Goal: Information Seeking & Learning: Learn about a topic

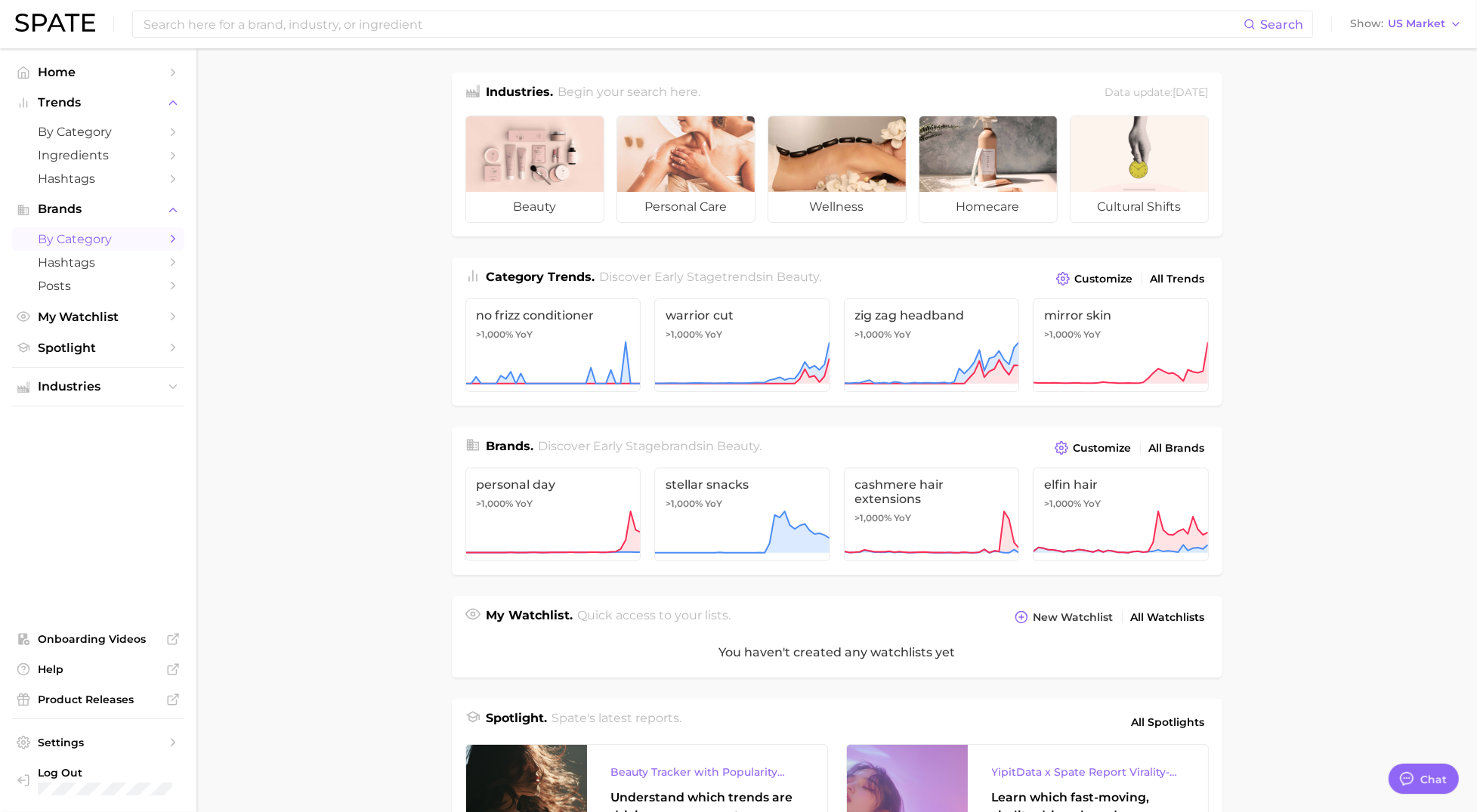
click at [124, 244] on span "by Category" at bounding box center [99, 239] width 121 height 14
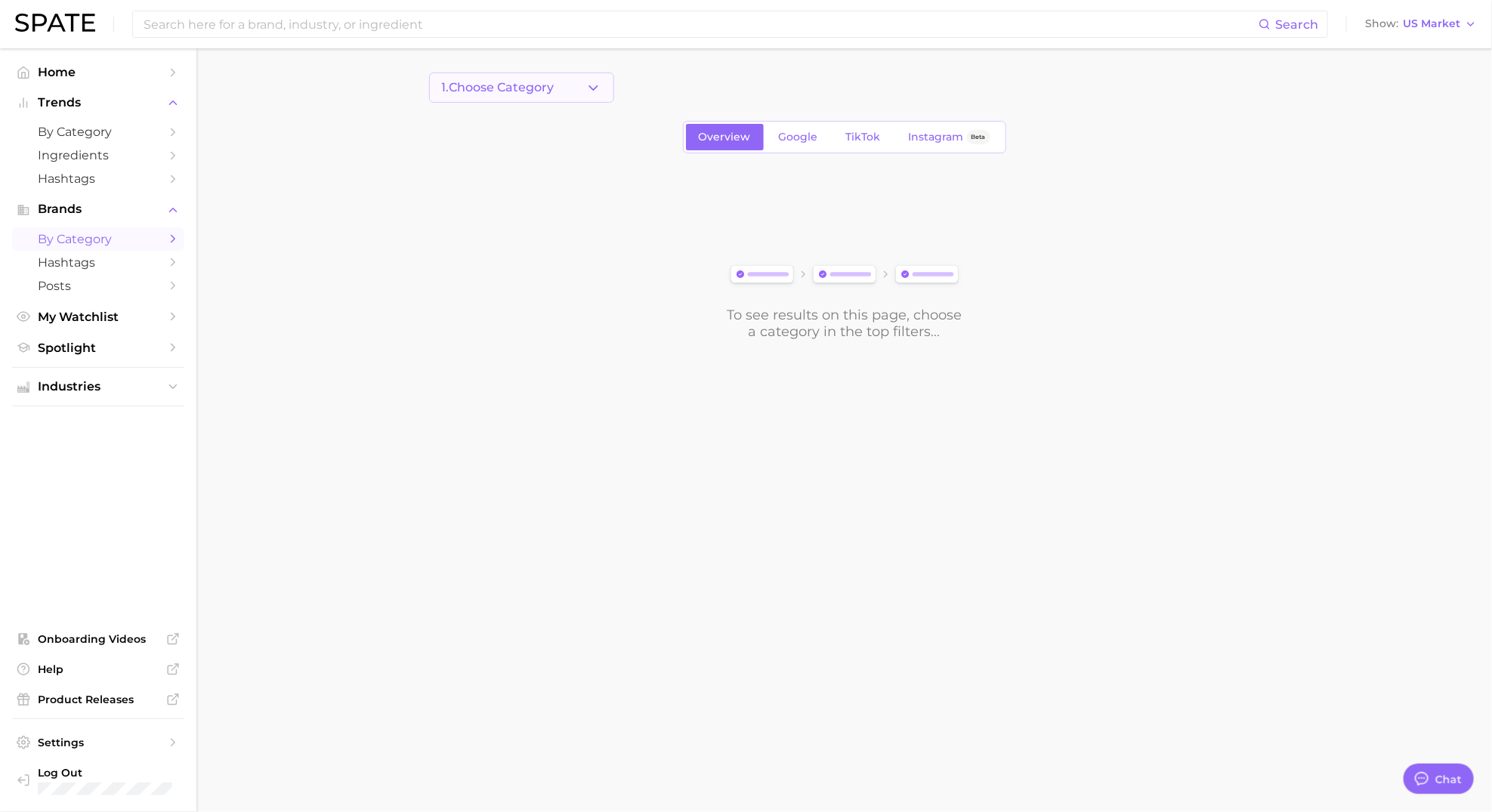
click at [584, 88] on button "1. Choose Category" at bounding box center [522, 88] width 185 height 30
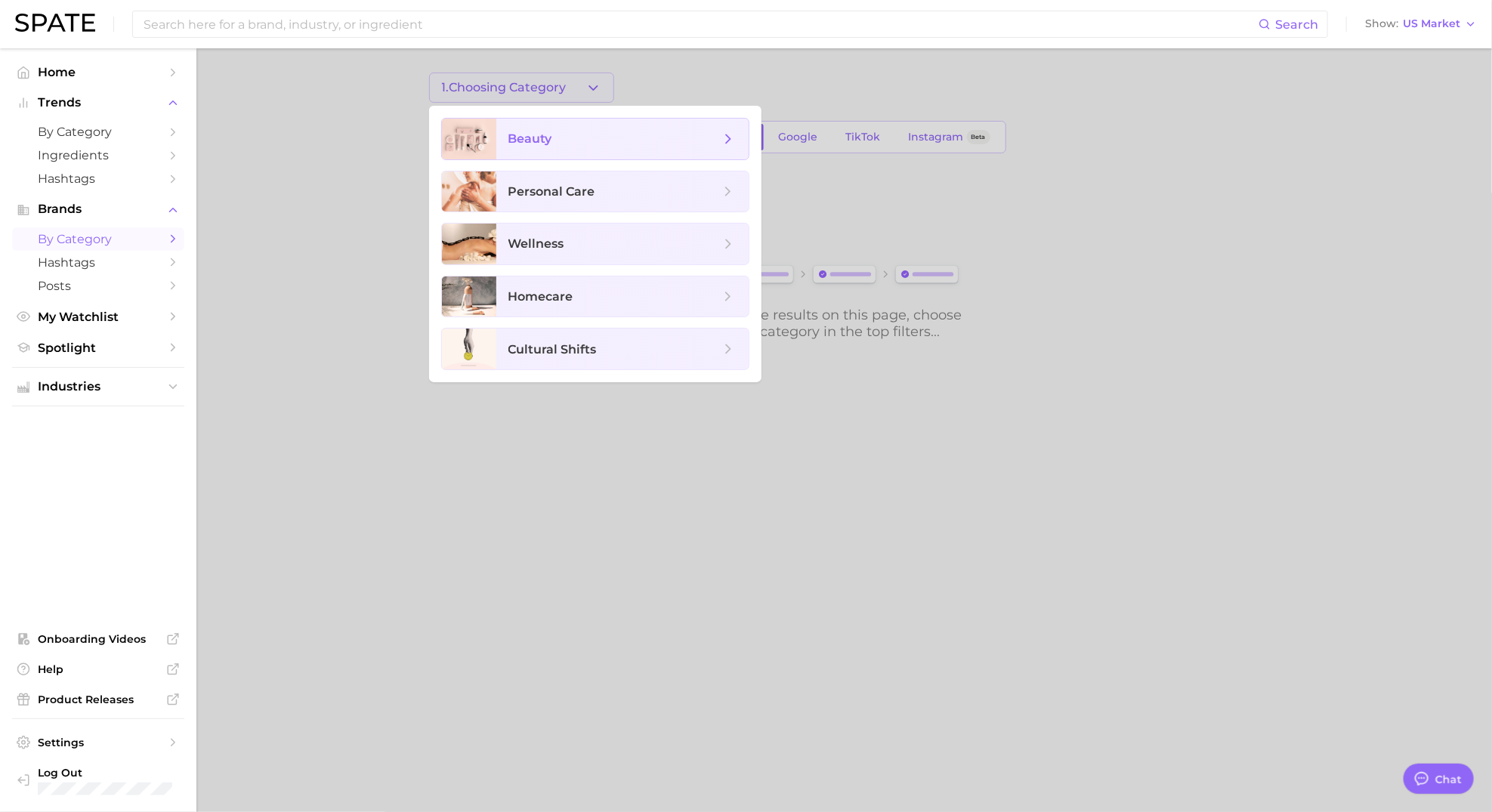
click at [549, 133] on span "beauty" at bounding box center [530, 139] width 44 height 14
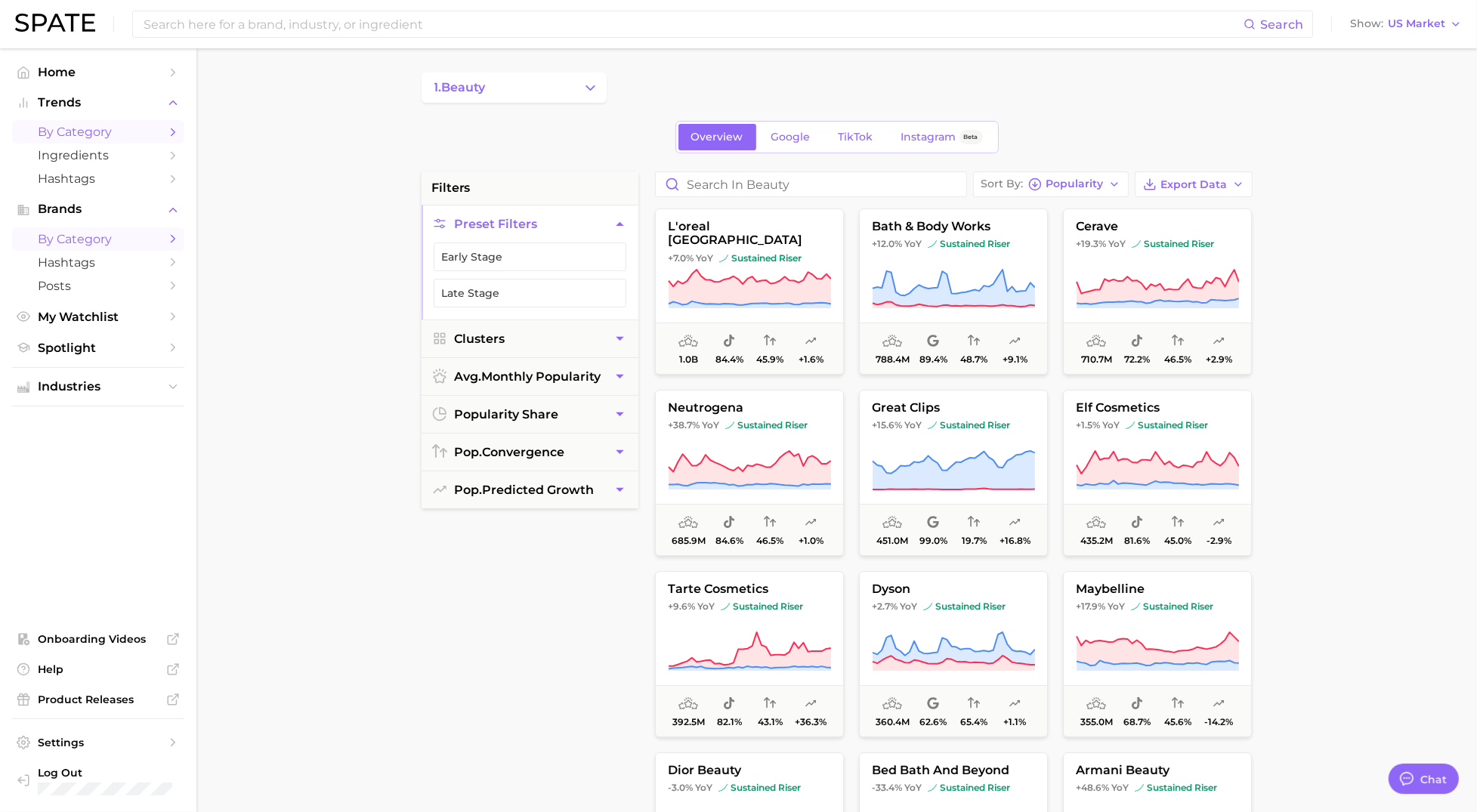
click at [107, 135] on span "by Category" at bounding box center [99, 131] width 121 height 14
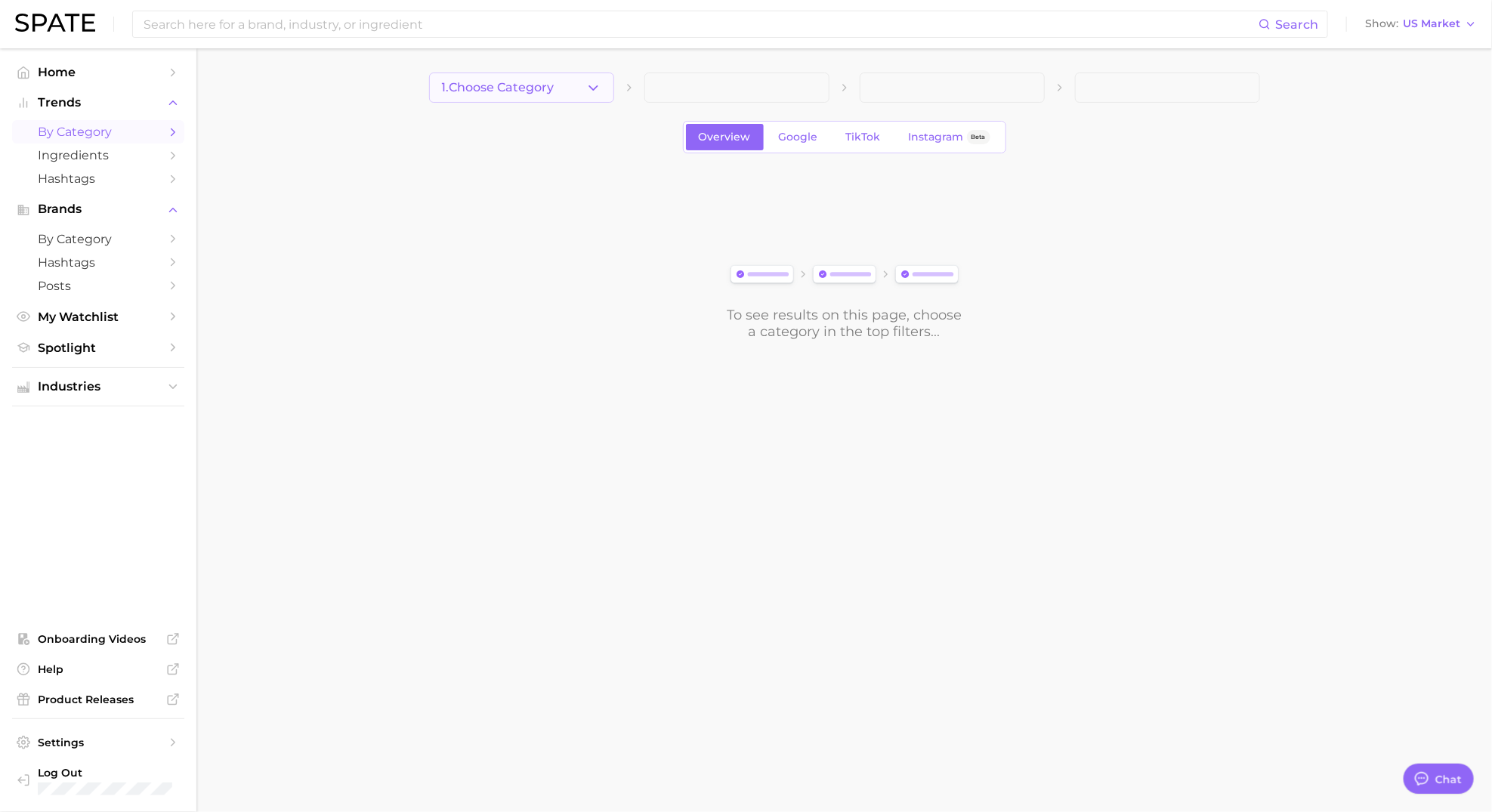
click at [587, 95] on icon "button" at bounding box center [594, 88] width 16 height 16
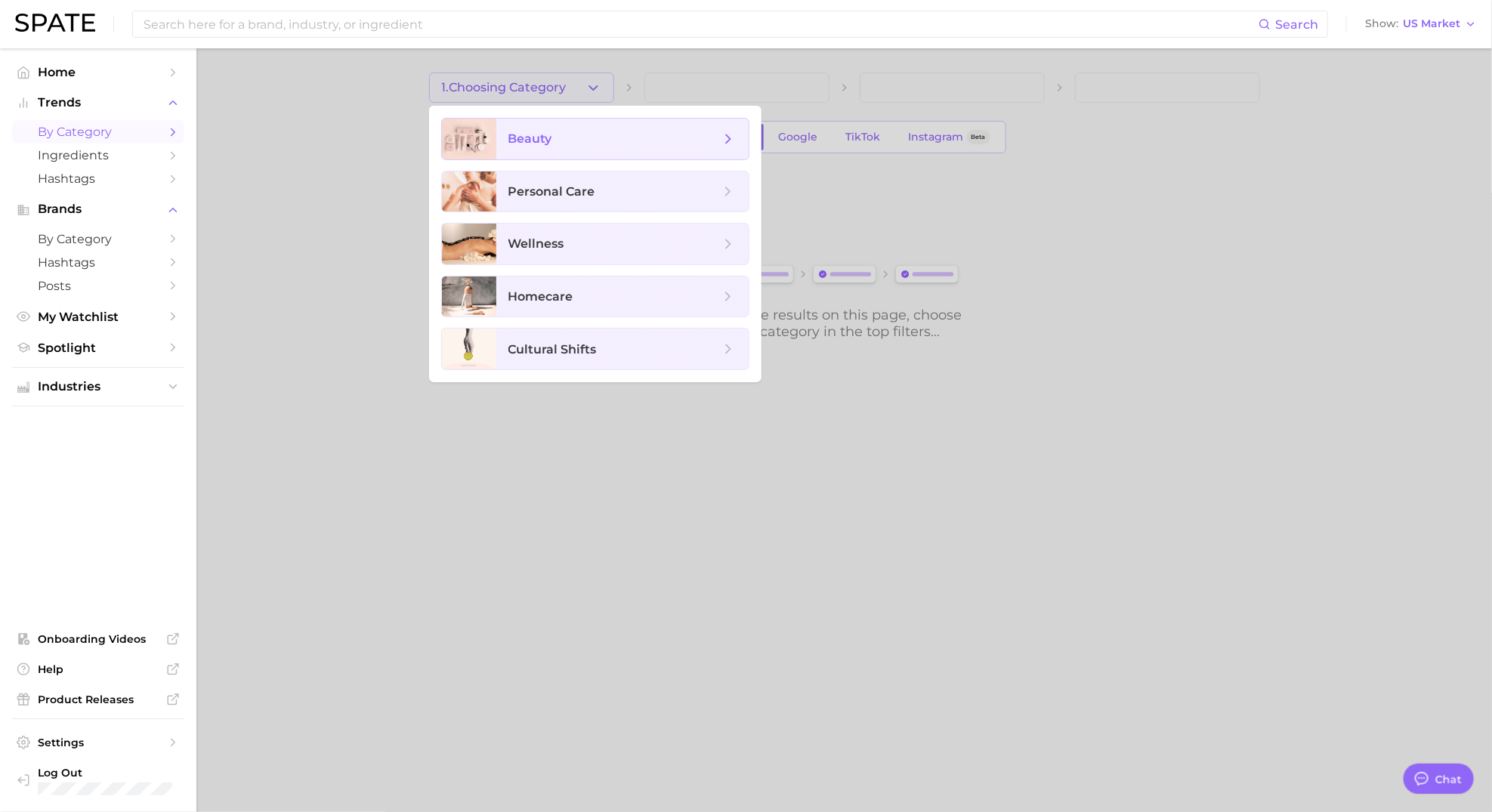
click at [542, 140] on span "beauty" at bounding box center [530, 139] width 44 height 14
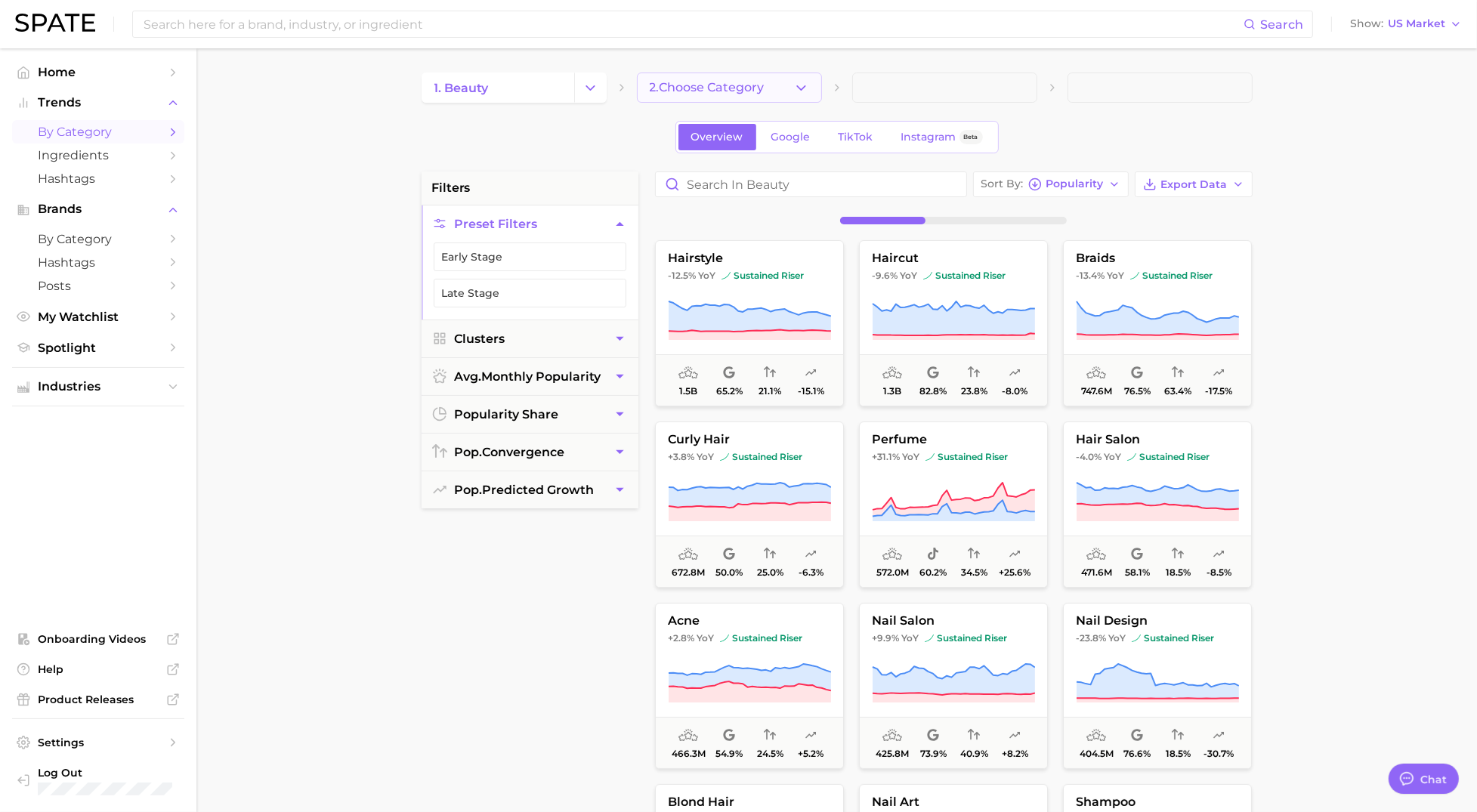
click at [796, 88] on icon "button" at bounding box center [802, 88] width 16 height 16
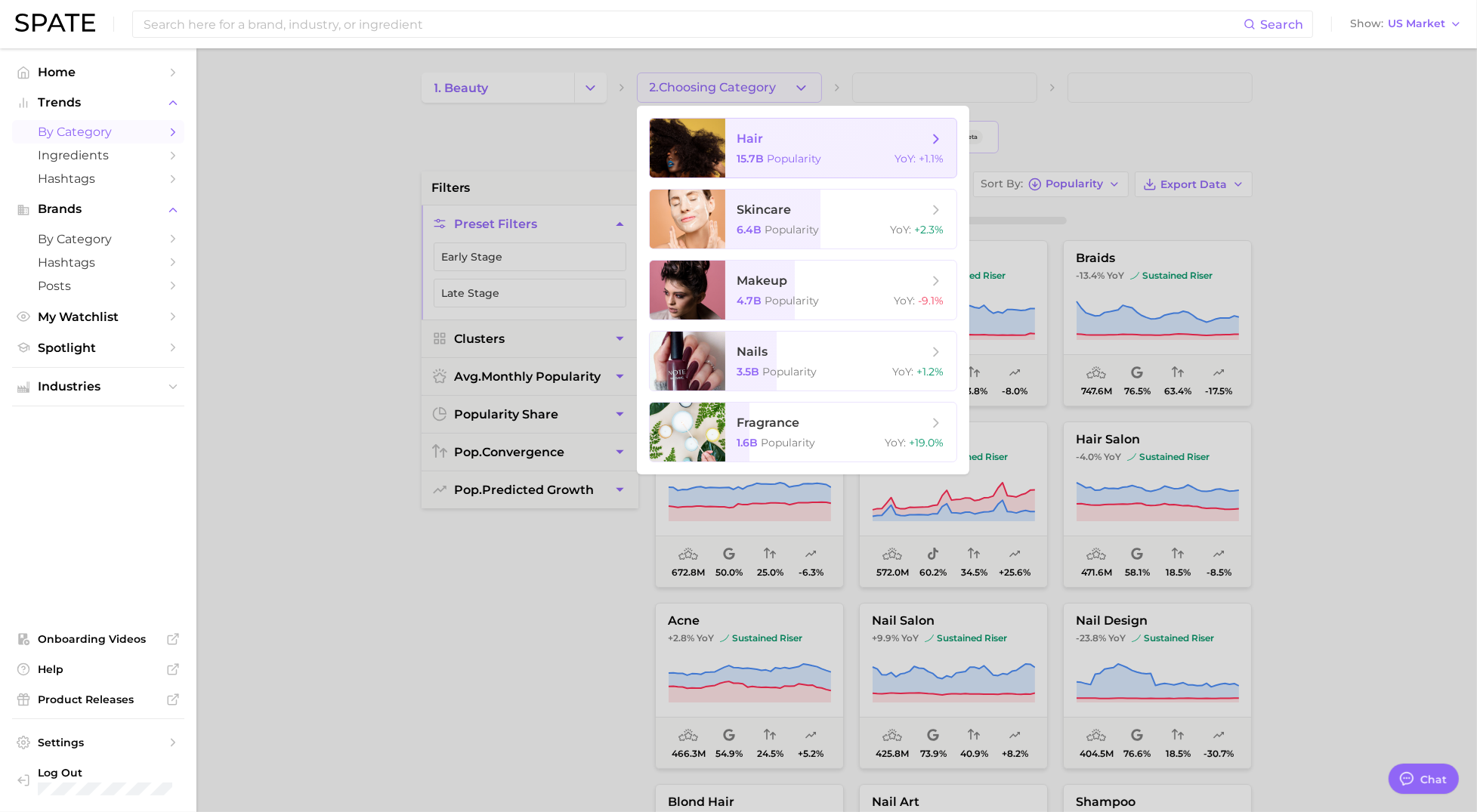
click at [765, 141] on span "hair" at bounding box center [833, 139] width 190 height 17
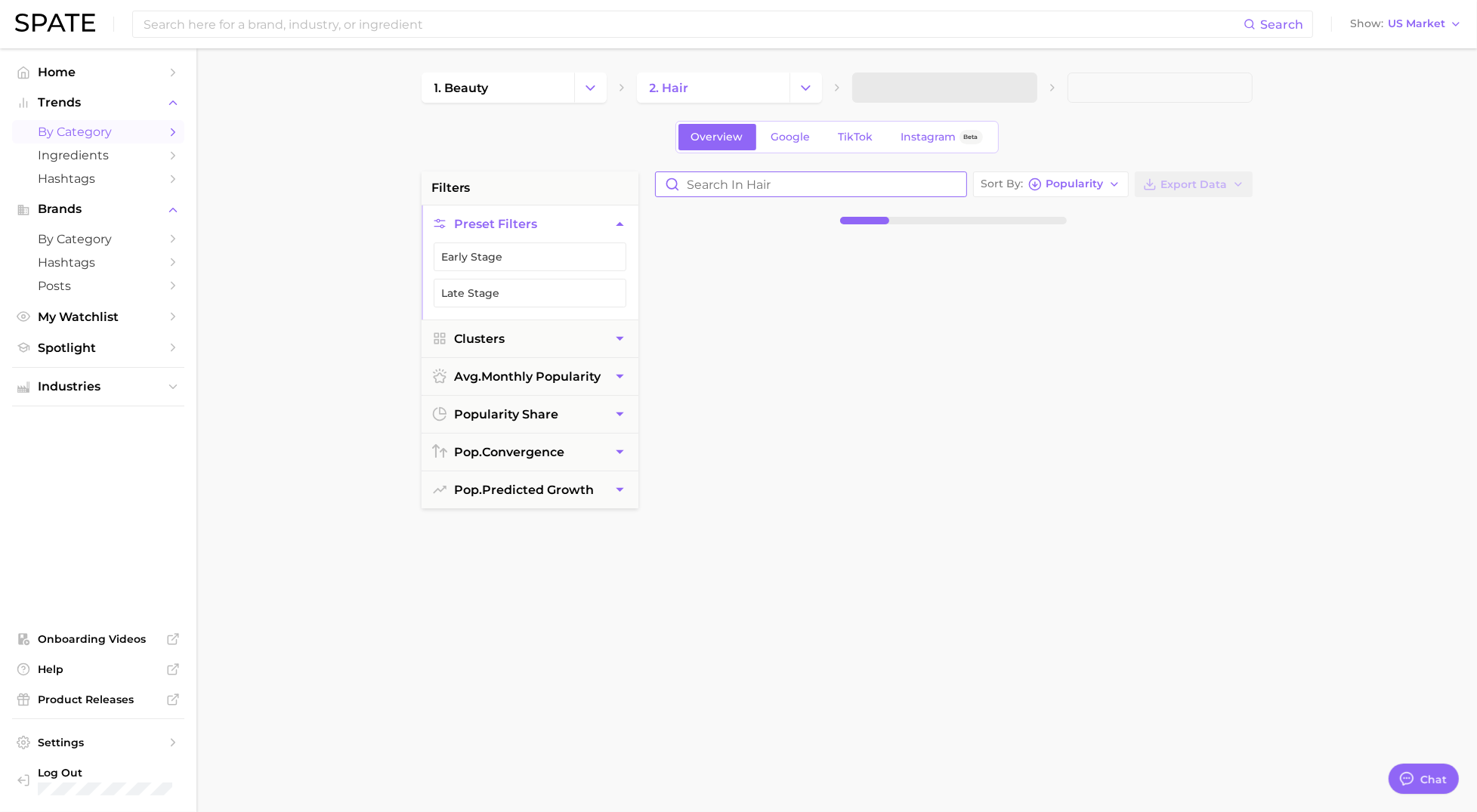
click at [713, 188] on input "Search in hair" at bounding box center [810, 184] width 310 height 24
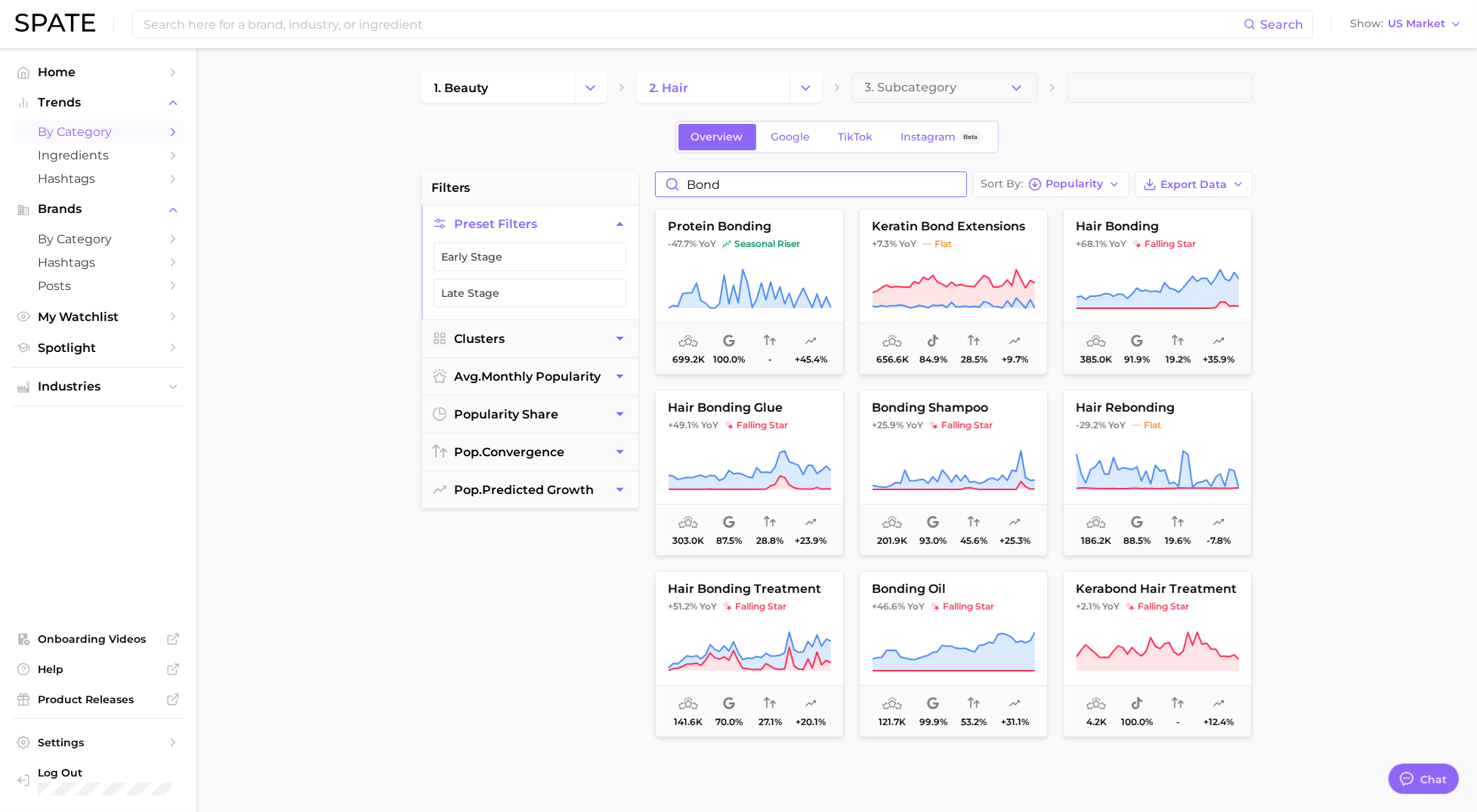
type input "bond"
click at [1152, 296] on icon at bounding box center [1157, 288] width 163 height 38
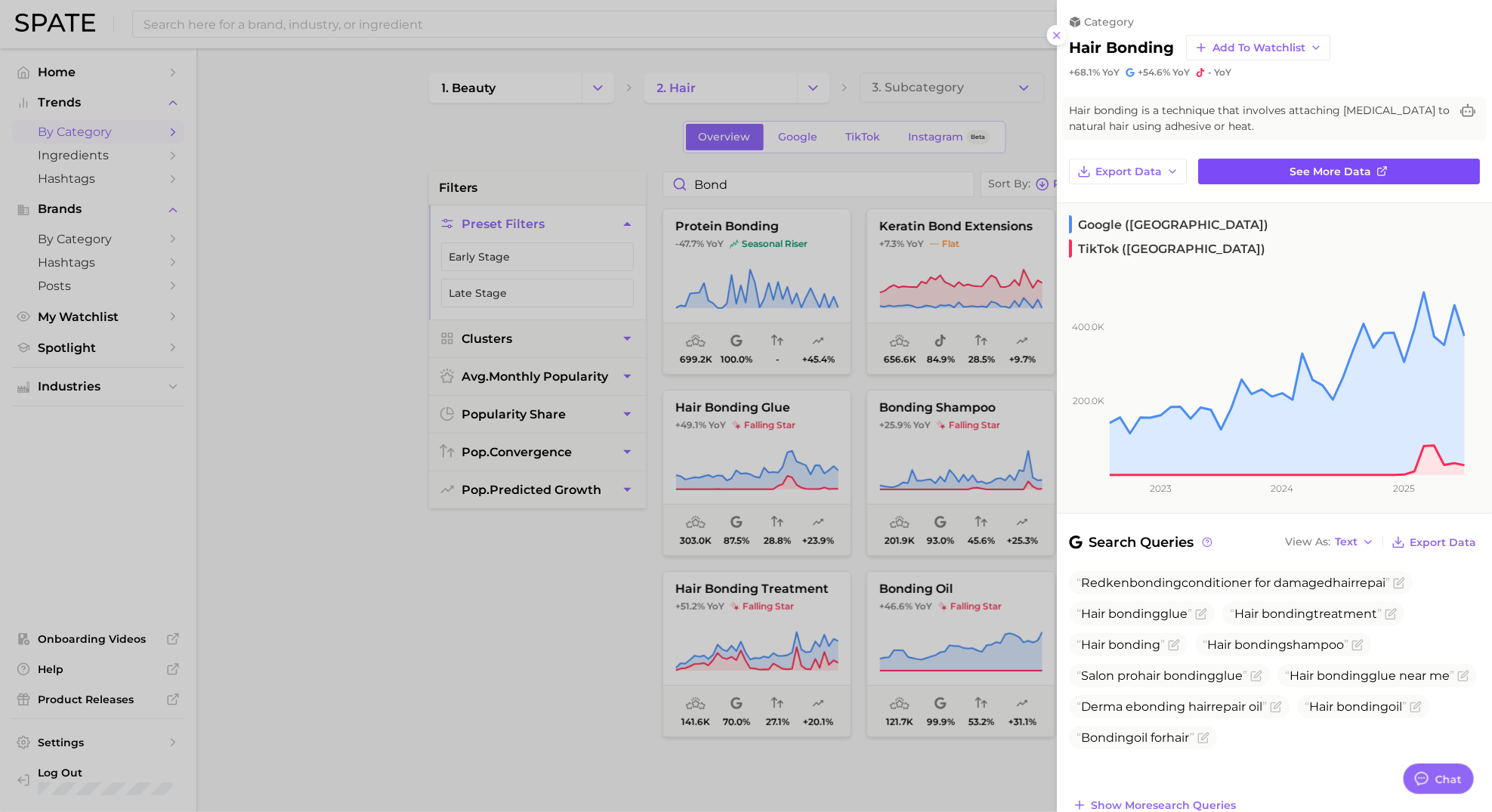
click at [1322, 171] on span "See more data" at bounding box center [1331, 171] width 82 height 12
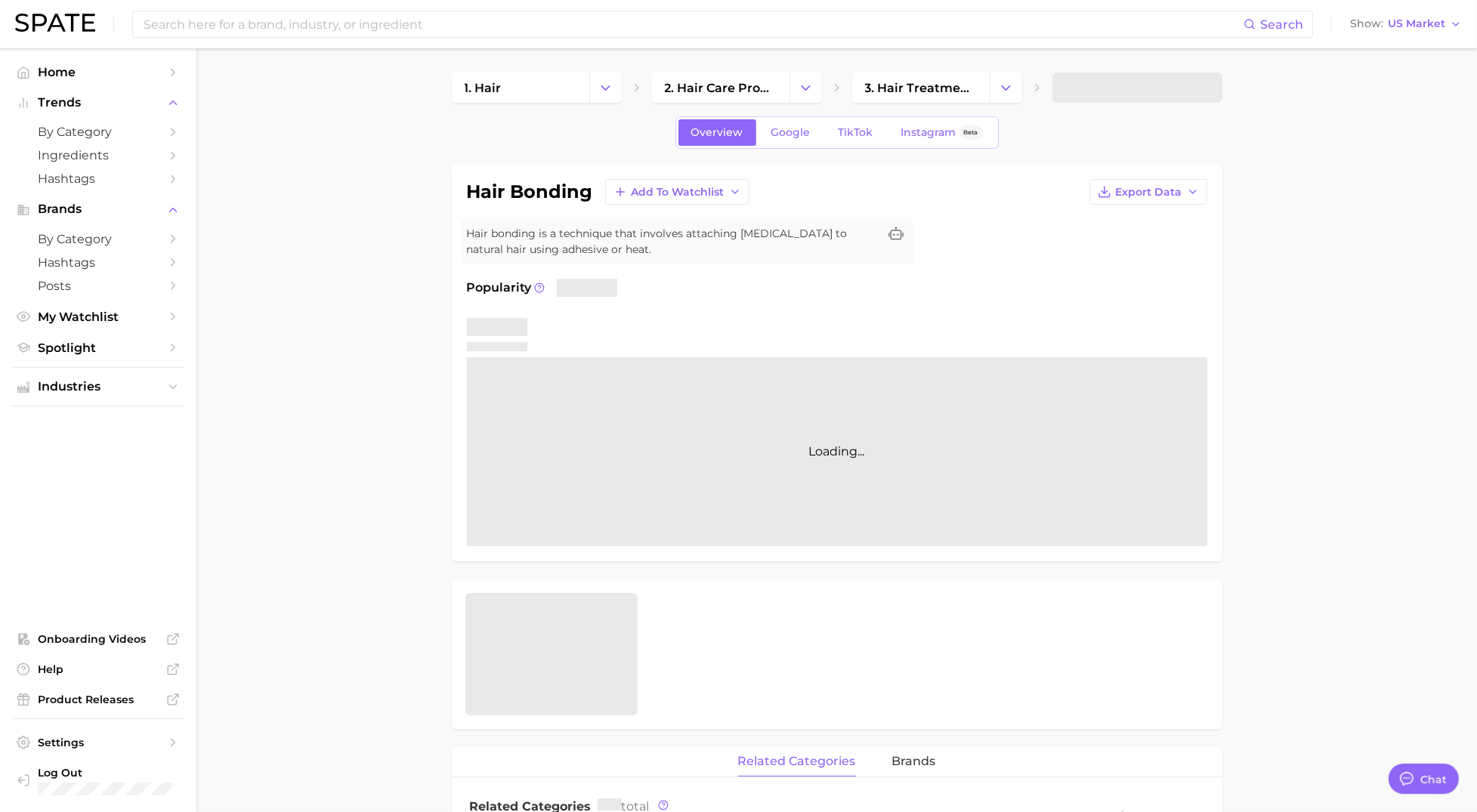
type textarea "x"
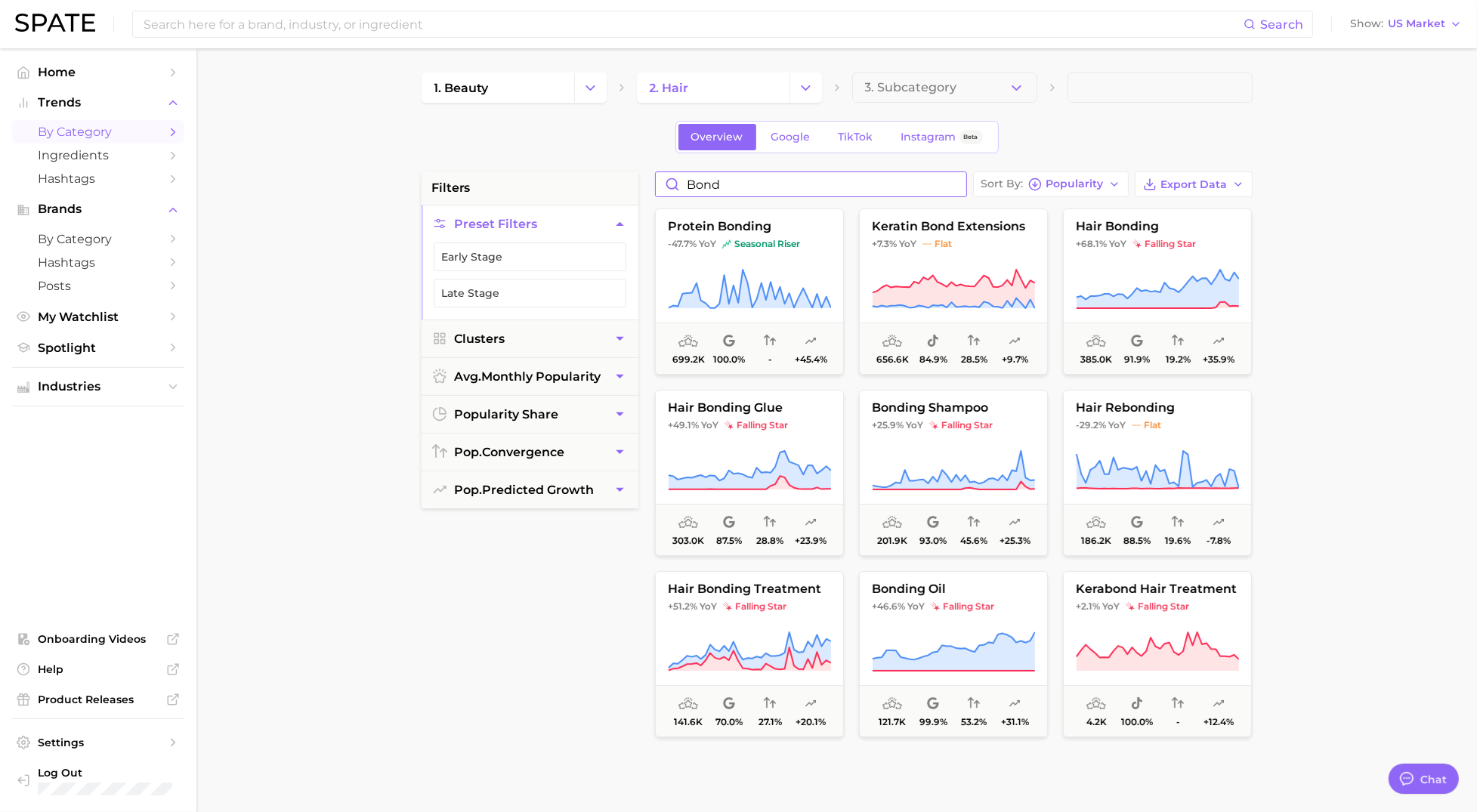
drag, startPoint x: 731, startPoint y: 182, endPoint x: 656, endPoint y: 182, distance: 75.0
click at [656, 182] on input "bond" at bounding box center [810, 184] width 310 height 24
type input "repair"
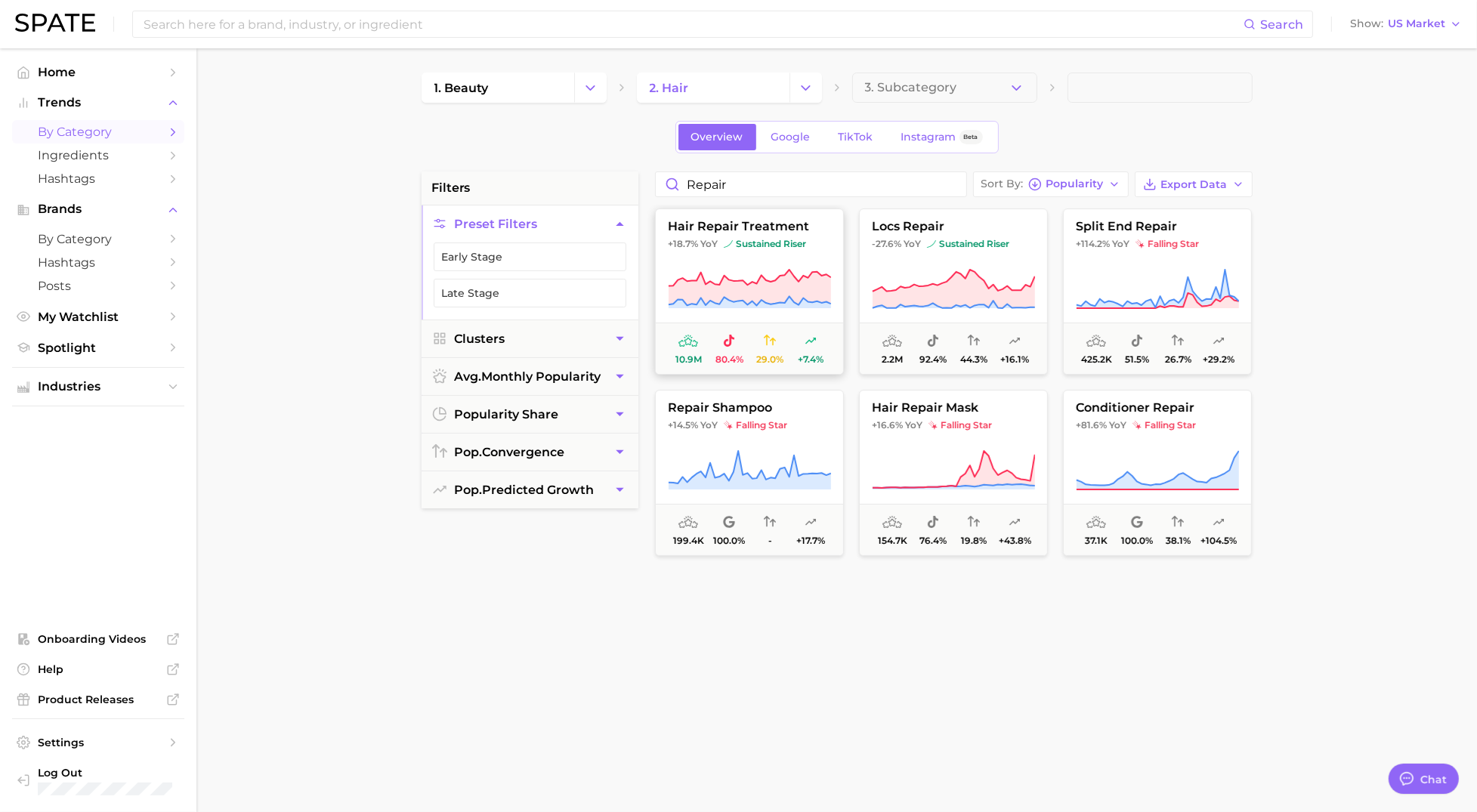
click at [710, 262] on button "hair repair treatment +18.7% YoY sustained riser 10.9m 80.4% 29.0% +7.4%" at bounding box center [749, 291] width 189 height 166
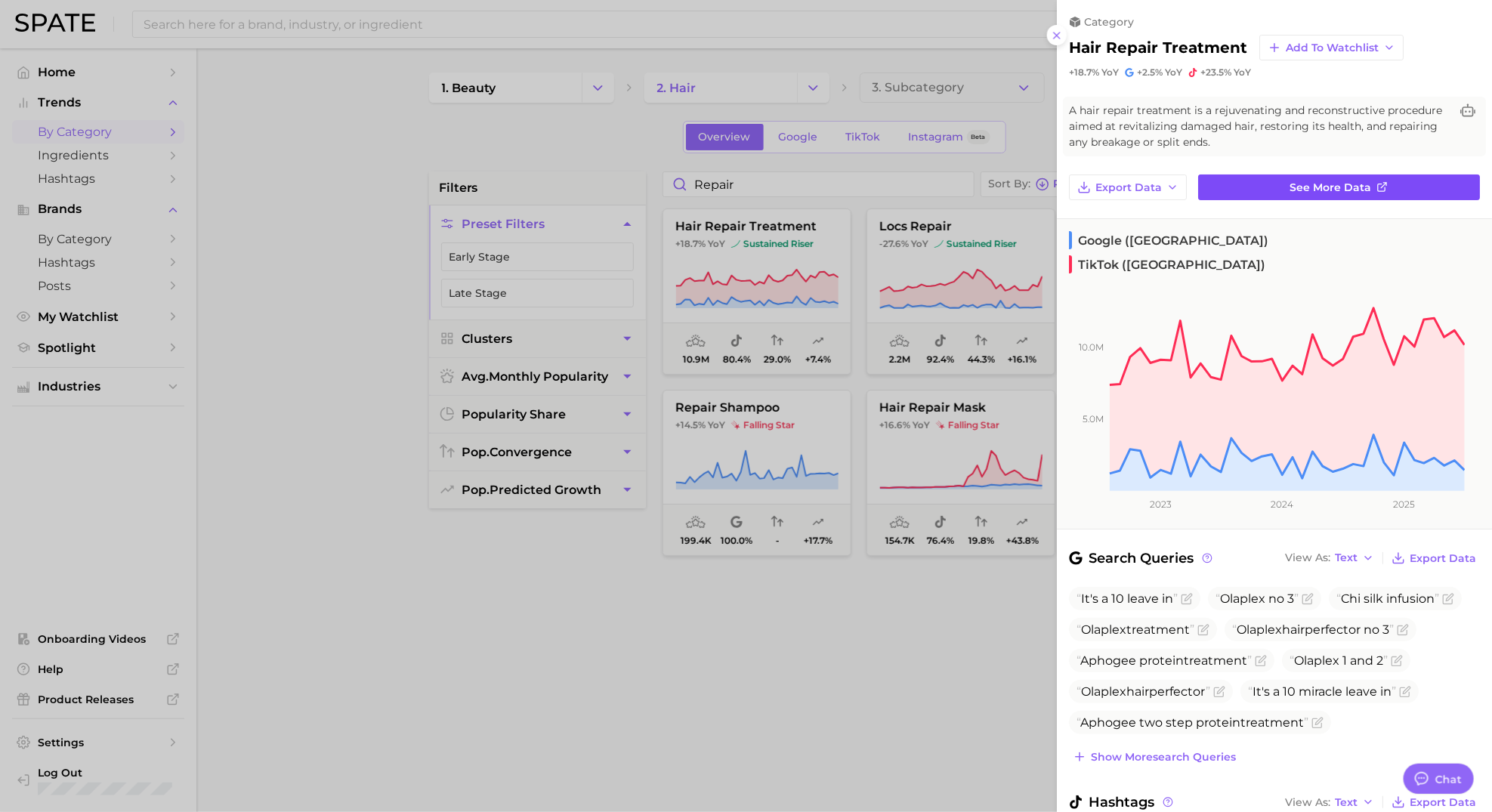
click at [1291, 190] on span "See more data" at bounding box center [1331, 187] width 82 height 12
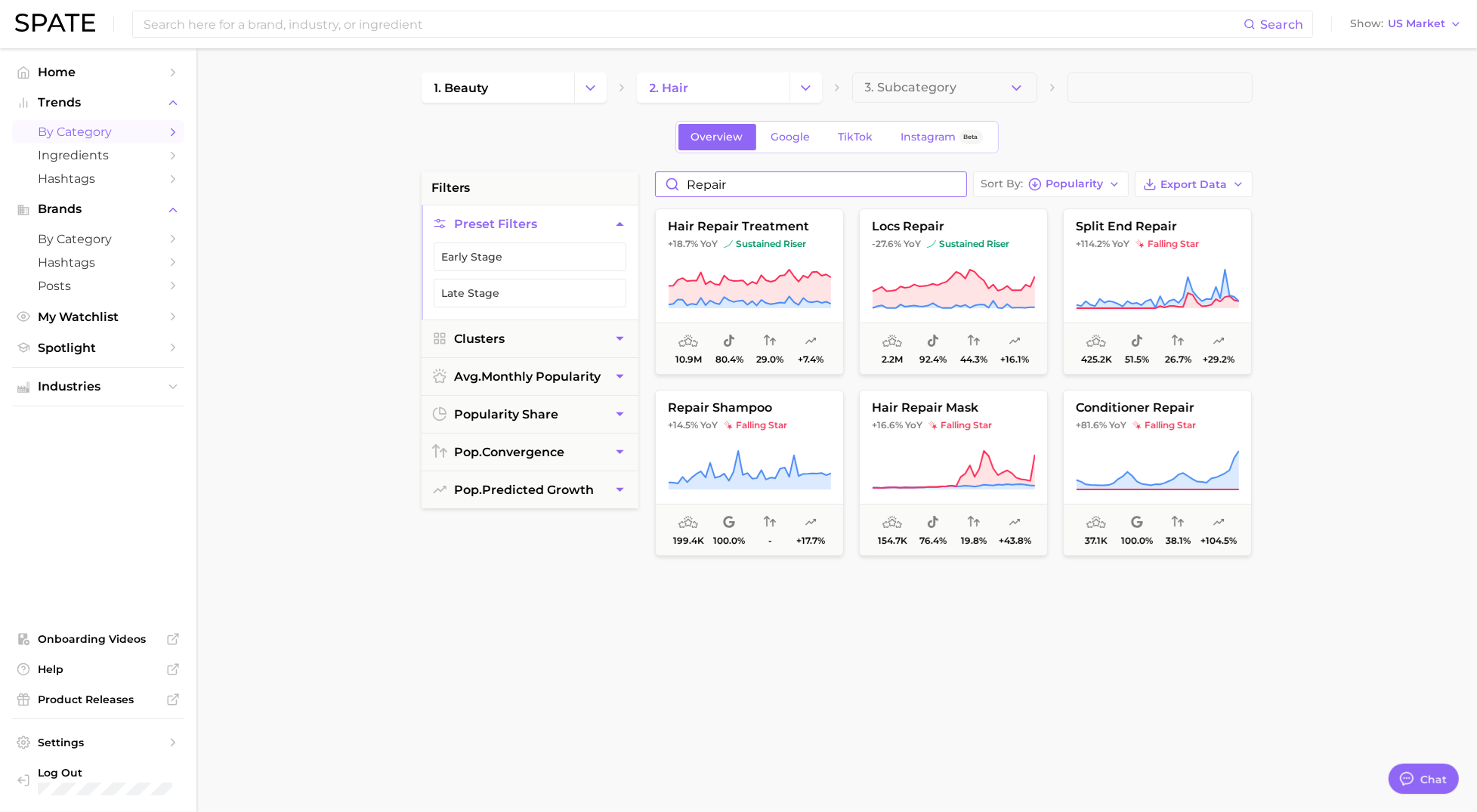
drag, startPoint x: 730, startPoint y: 190, endPoint x: 609, endPoint y: 174, distance: 122.1
click at [609, 174] on div "filters Preset Filters Early Stage Late Stage Clusters avg. monthly popularity …" at bounding box center [841, 645] width 839 height 947
type input "dry shampoo"
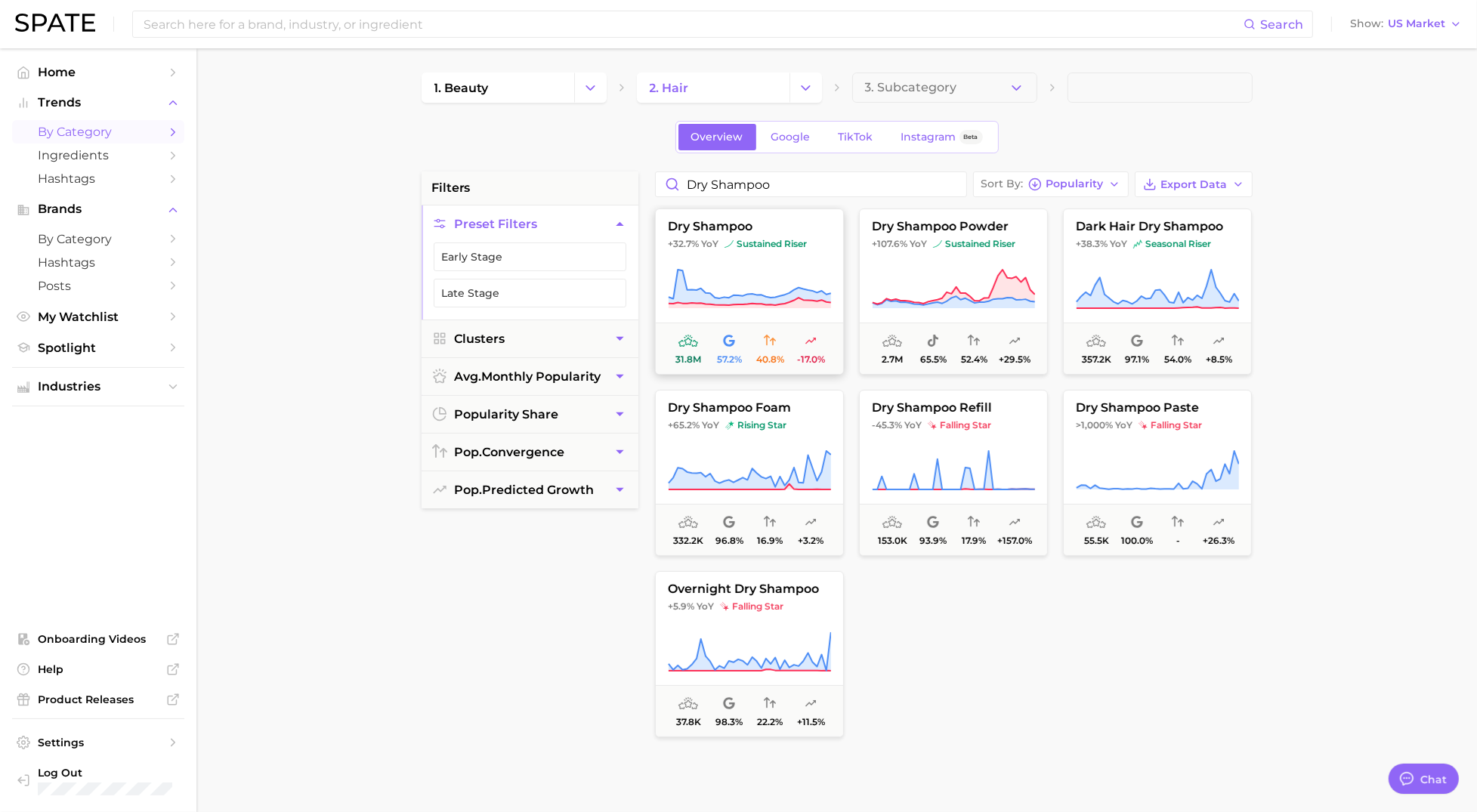
click at [738, 283] on icon at bounding box center [749, 290] width 164 height 43
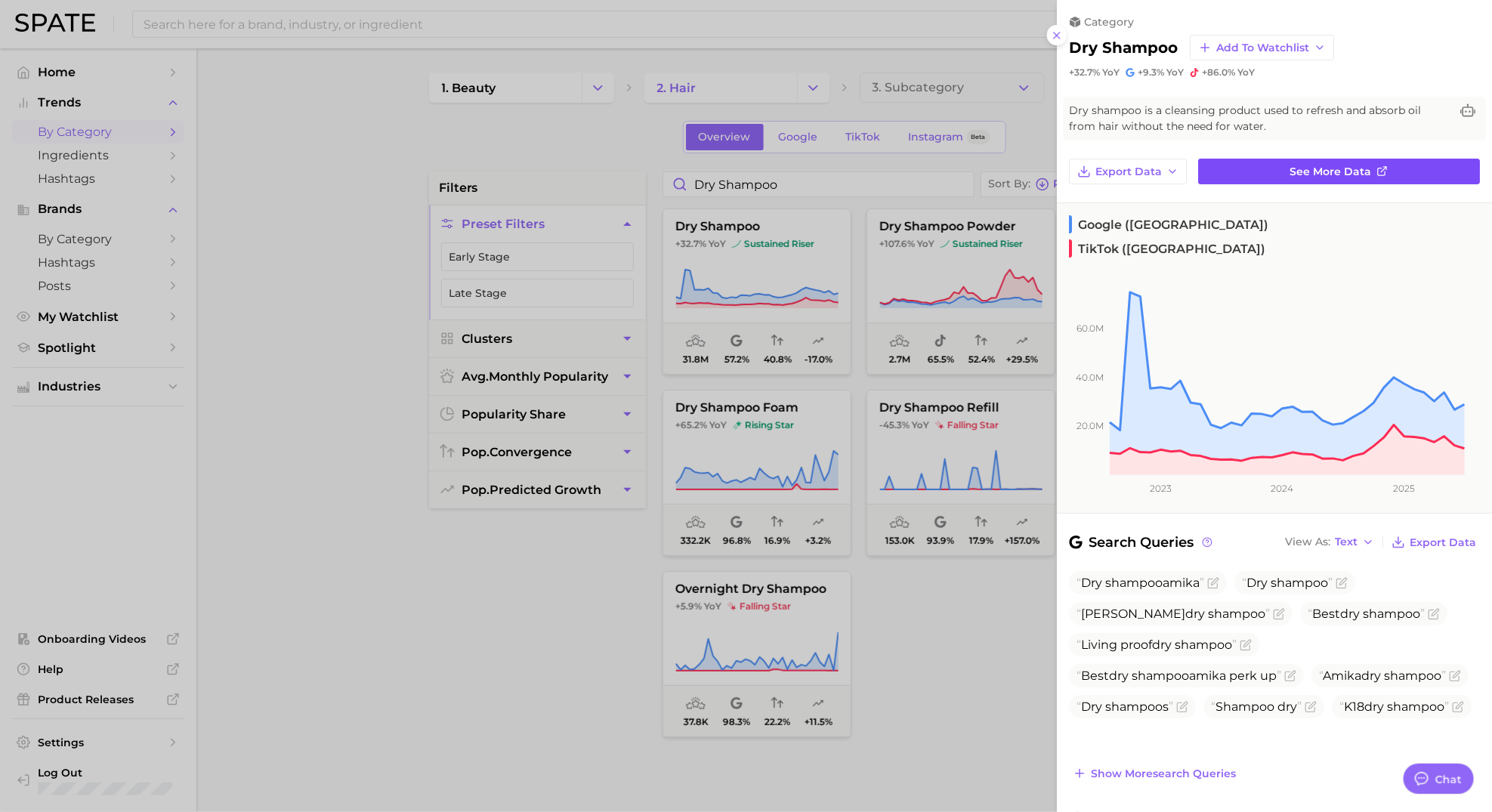
click at [1341, 173] on span "See more data" at bounding box center [1331, 171] width 82 height 12
